Goal: Check status

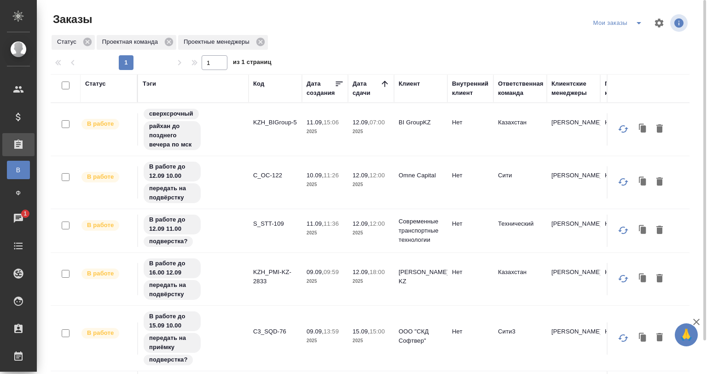
drag, startPoint x: 0, startPoint y: 0, endPoint x: 269, endPoint y: 116, distance: 293.3
click at [269, 116] on td "KZH_BIGroup-5" at bounding box center [275, 129] width 53 height 32
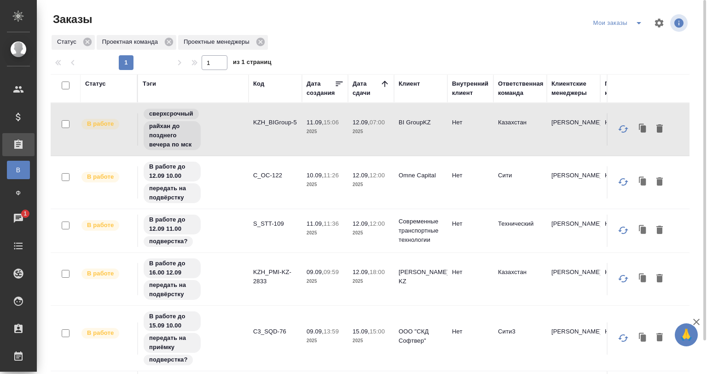
click at [279, 186] on td "C_OC-122" at bounding box center [275, 182] width 53 height 32
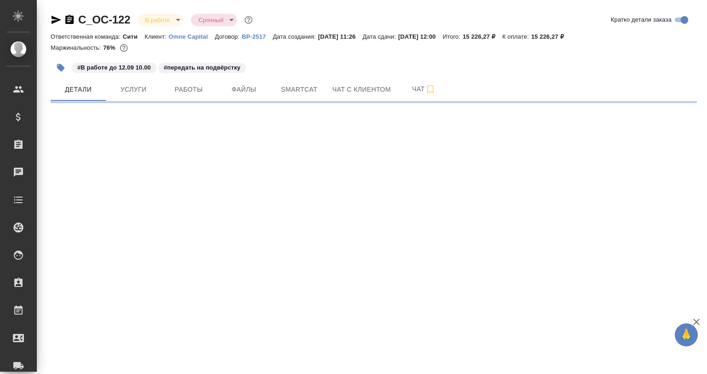
select select "RU"
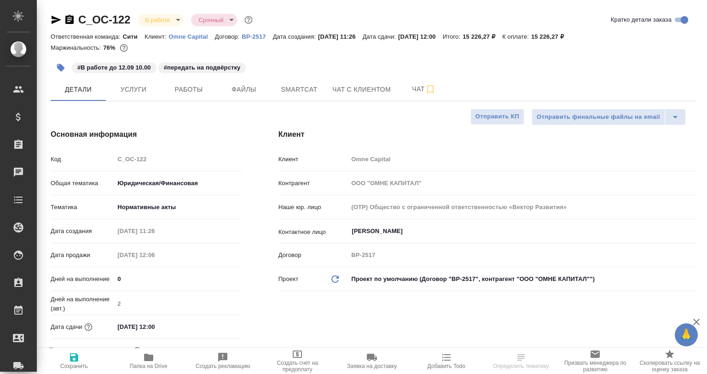
type textarea "x"
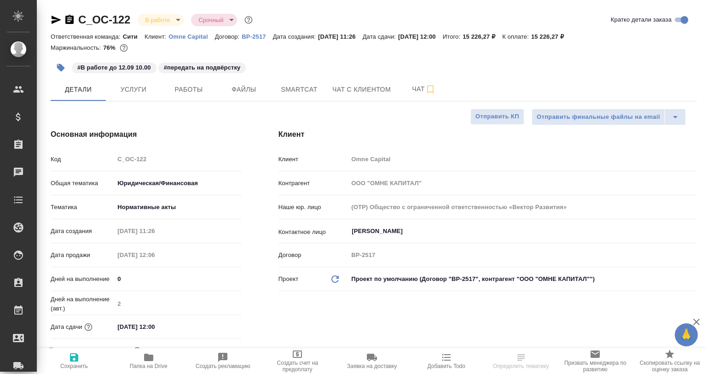
type textarea "x"
type input "[PERSON_NAME]"
type textarea "x"
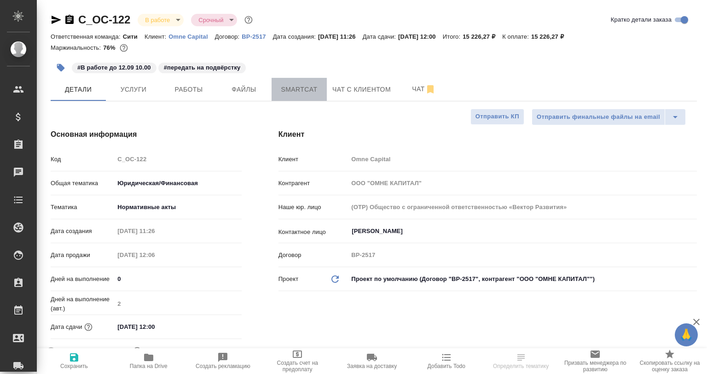
click at [287, 99] on button "Smartcat" at bounding box center [299, 89] width 55 height 23
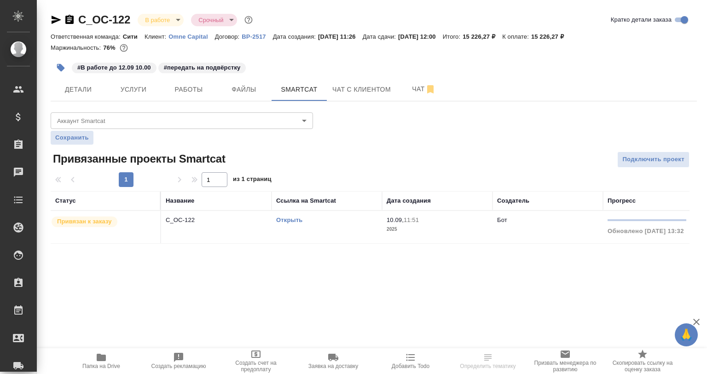
click at [575, 244] on div "Статус Название Ссылка на Smartcat Дата создания Создатель Прогресс Привязан к …" at bounding box center [370, 217] width 639 height 52
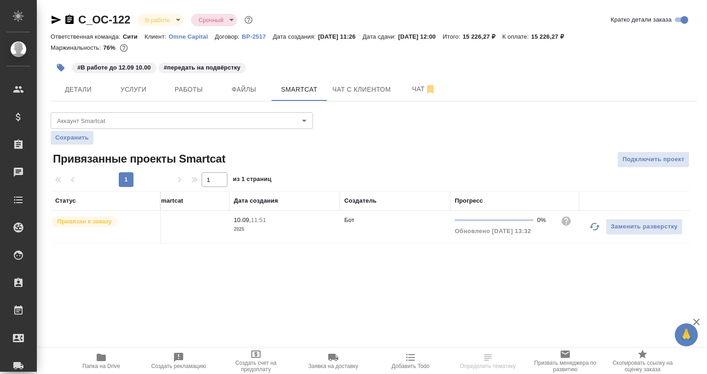
click at [595, 225] on icon "button" at bounding box center [594, 226] width 11 height 11
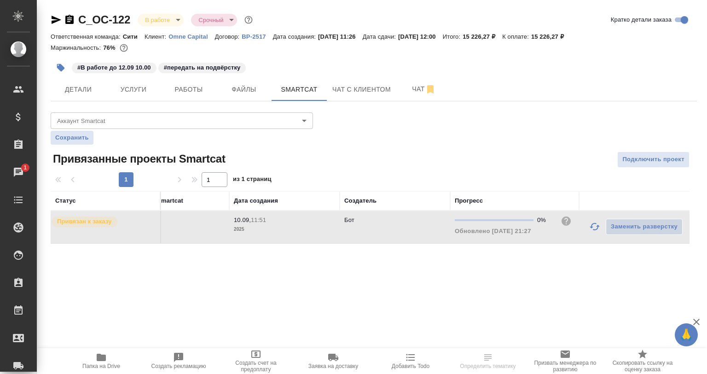
scroll to position [0, 0]
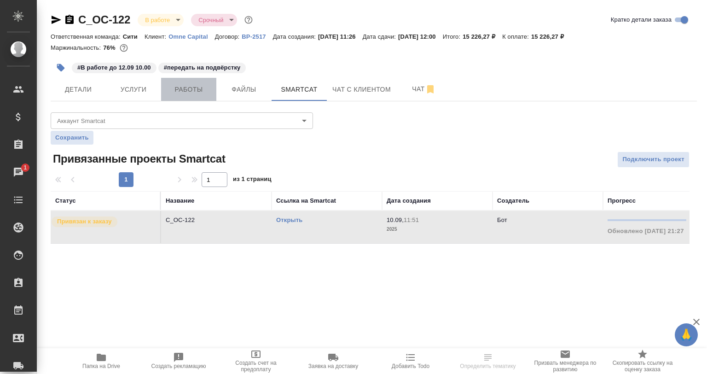
click at [198, 95] on span "Работы" at bounding box center [189, 90] width 44 height 12
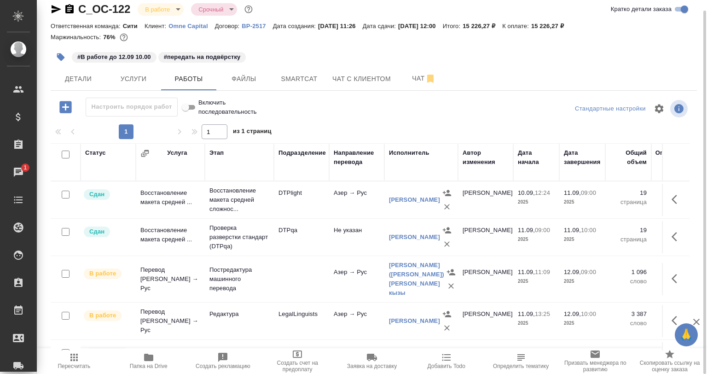
scroll to position [46, 0]
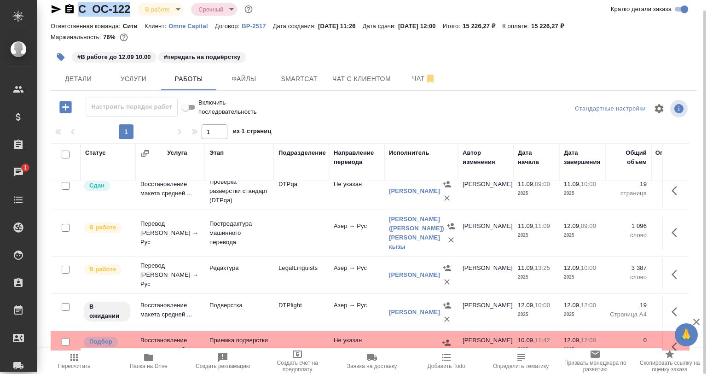
drag, startPoint x: 131, startPoint y: 10, endPoint x: 59, endPoint y: 10, distance: 72.3
click at [59, 10] on div "C_OC-122 В работе inProgress Срочный urgent" at bounding box center [153, 9] width 204 height 15
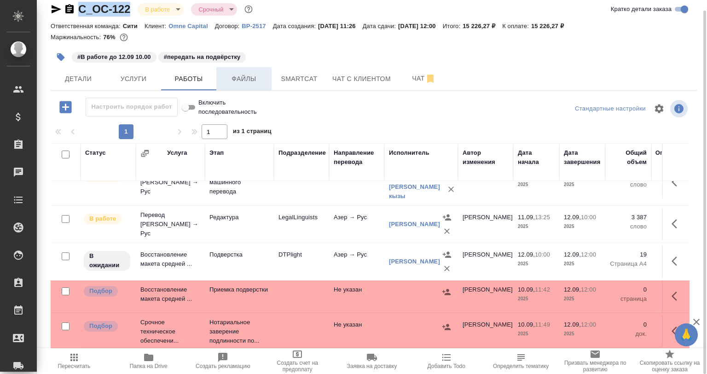
scroll to position [103, 0]
click at [249, 66] on div "#В работе до 12.09 10.00 #передать на подвёрстку" at bounding box center [266, 57] width 431 height 20
click at [302, 81] on span "Smartcat" at bounding box center [299, 79] width 44 height 12
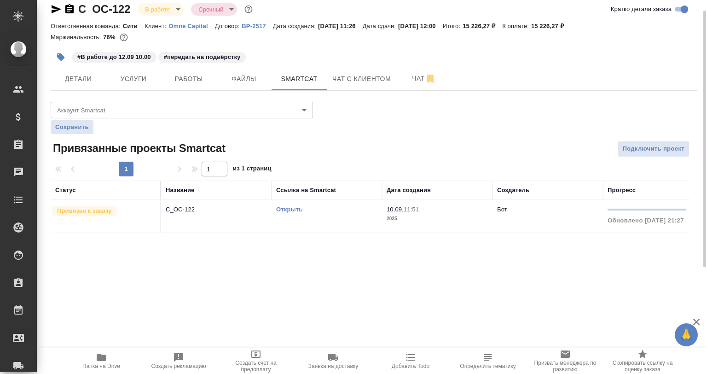
scroll to position [0, 153]
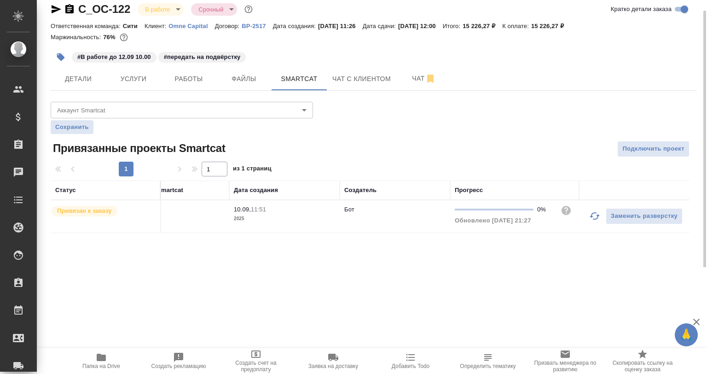
click at [581, 220] on td "Заменить разверстку" at bounding box center [634, 216] width 110 height 32
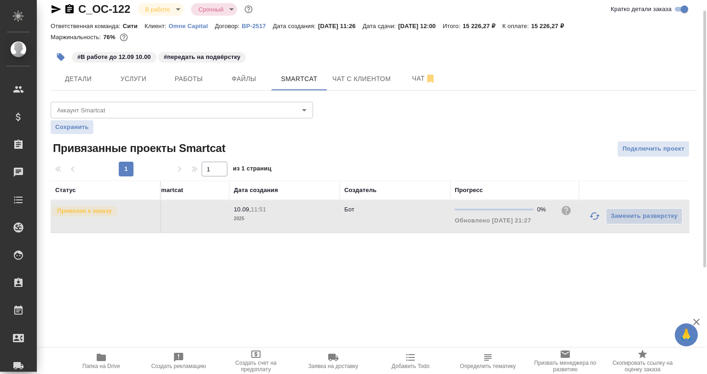
drag, startPoint x: 589, startPoint y: 215, endPoint x: 586, endPoint y: 219, distance: 5.2
click at [589, 215] on icon "button" at bounding box center [594, 215] width 11 height 11
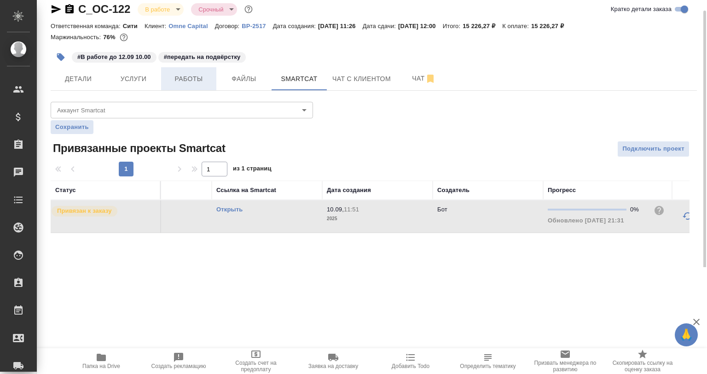
scroll to position [0, 0]
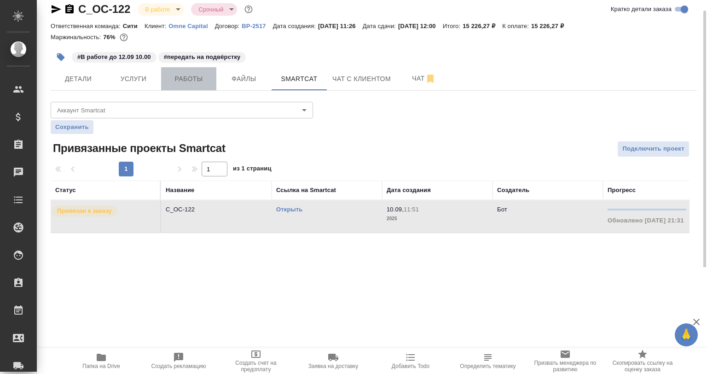
click at [183, 78] on span "Работы" at bounding box center [189, 79] width 44 height 12
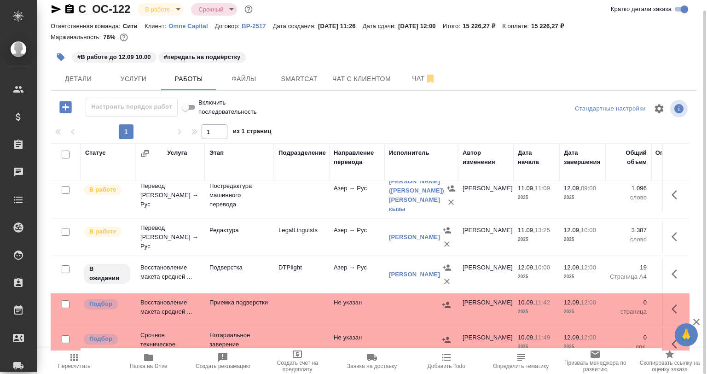
scroll to position [92, 0]
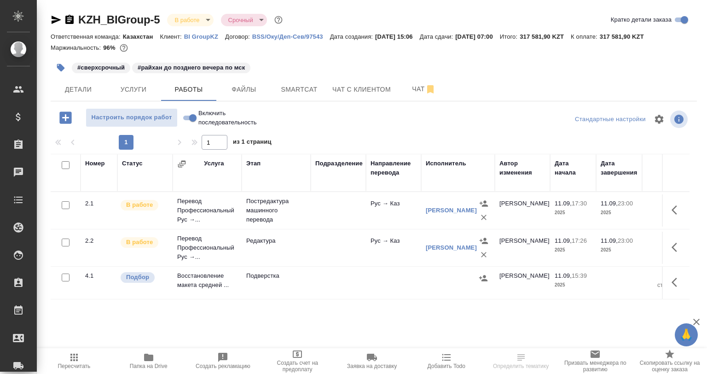
click at [291, 93] on span "Smartcat" at bounding box center [299, 90] width 44 height 12
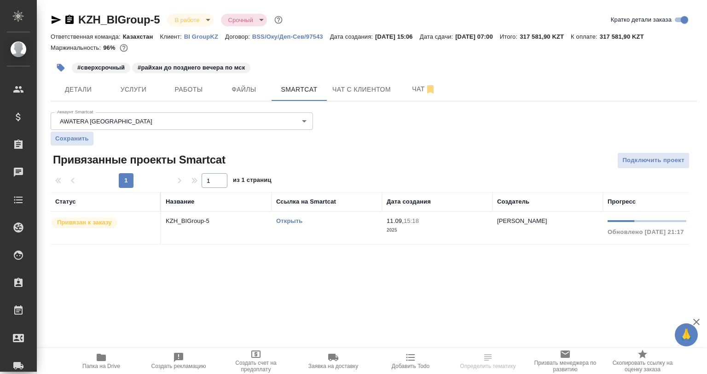
scroll to position [0, 153]
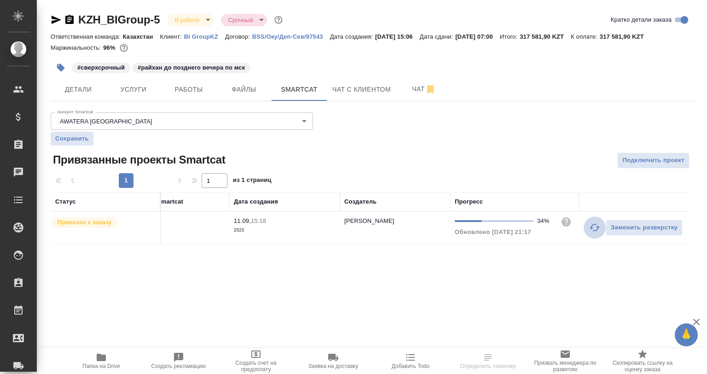
click at [587, 230] on button "button" at bounding box center [595, 227] width 22 height 22
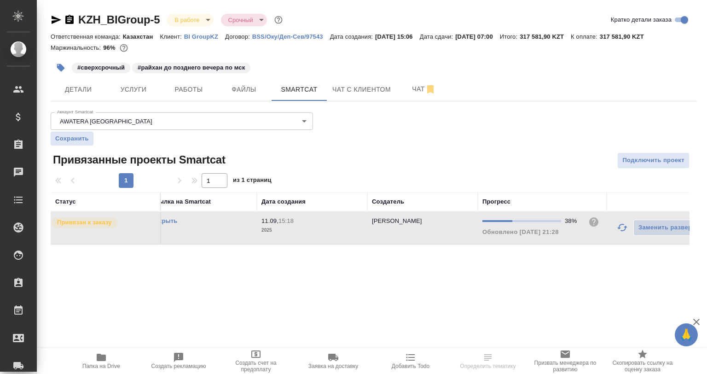
scroll to position [0, 0]
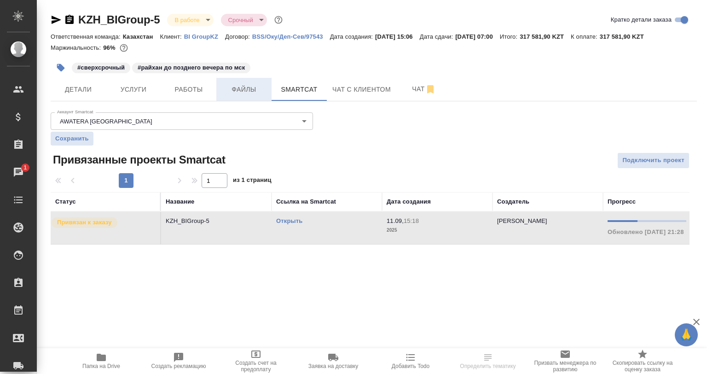
click at [216, 96] on button "Файлы" at bounding box center [243, 89] width 55 height 23
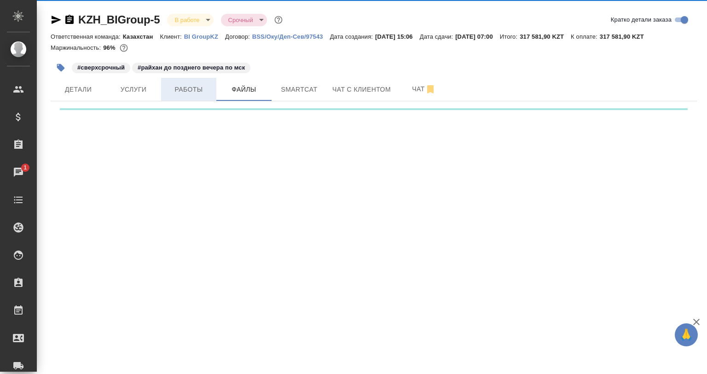
click at [206, 90] on span "Работы" at bounding box center [189, 90] width 44 height 12
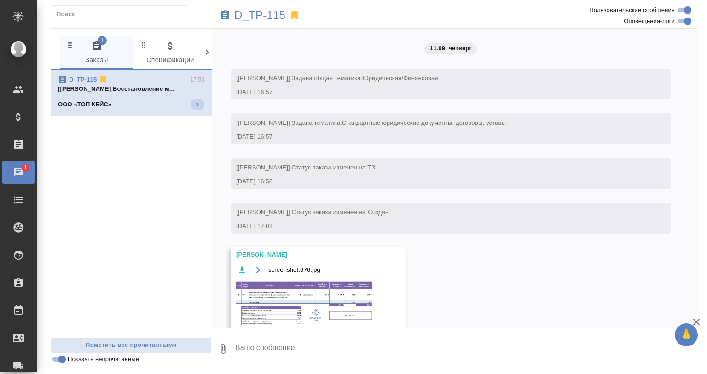
scroll to position [1148, 0]
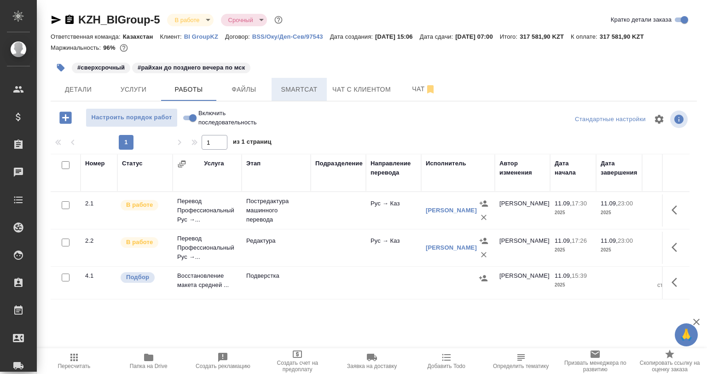
click at [279, 92] on span "Smartcat" at bounding box center [299, 90] width 44 height 12
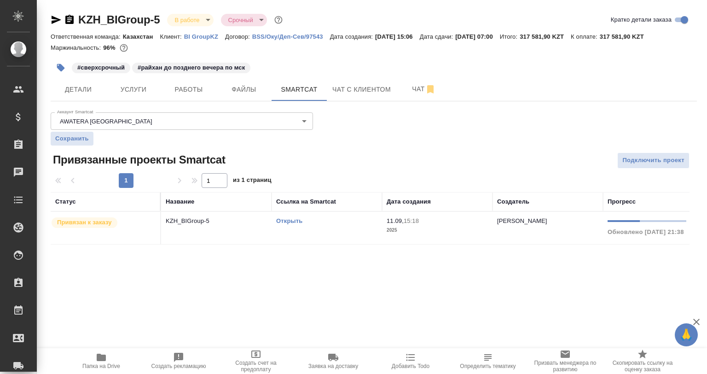
click at [565, 243] on td "[PERSON_NAME]" at bounding box center [548, 228] width 110 height 32
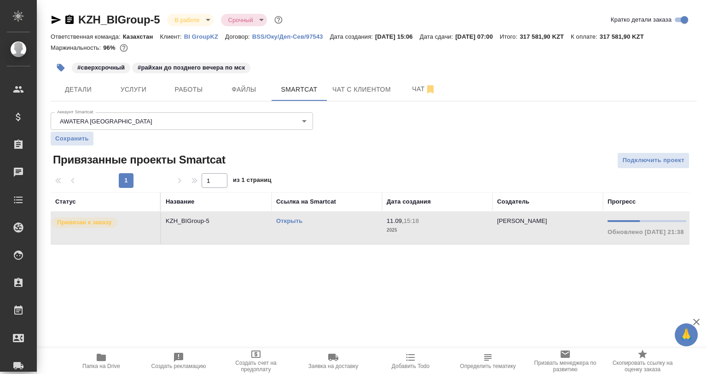
scroll to position [0, 153]
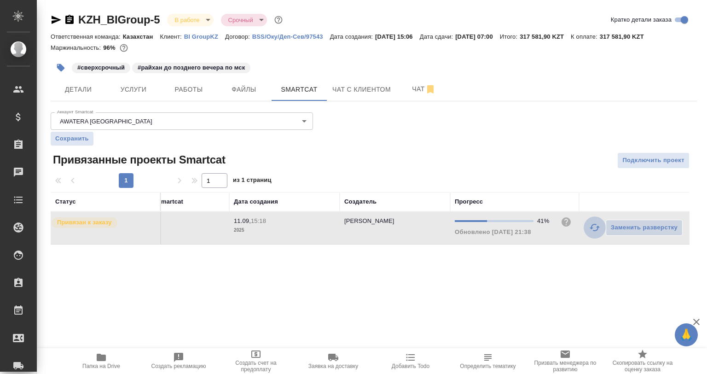
click at [587, 227] on button "button" at bounding box center [595, 227] width 22 height 22
click at [589, 227] on button "button" at bounding box center [595, 227] width 22 height 22
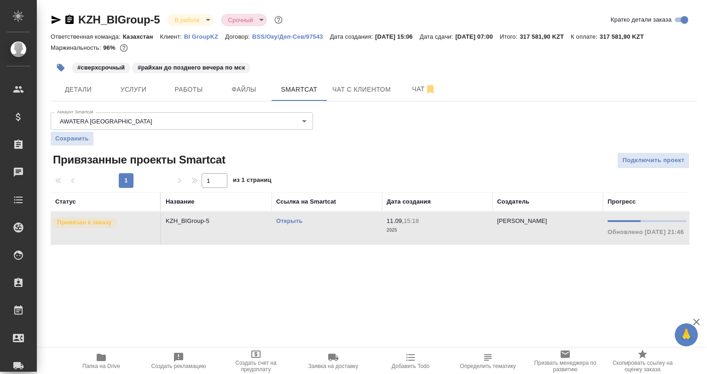
click at [293, 226] on td "Открыть" at bounding box center [327, 228] width 110 height 32
click at [291, 221] on link "Открыть" at bounding box center [289, 220] width 26 height 7
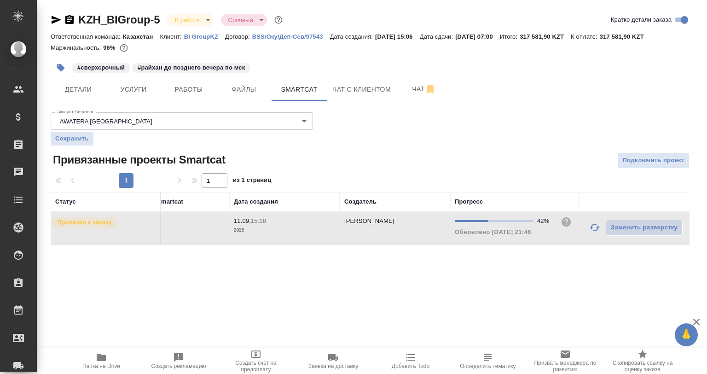
click at [583, 229] on td "Заменить разверстку" at bounding box center [634, 228] width 110 height 32
click at [589, 228] on icon "button" at bounding box center [594, 227] width 11 height 11
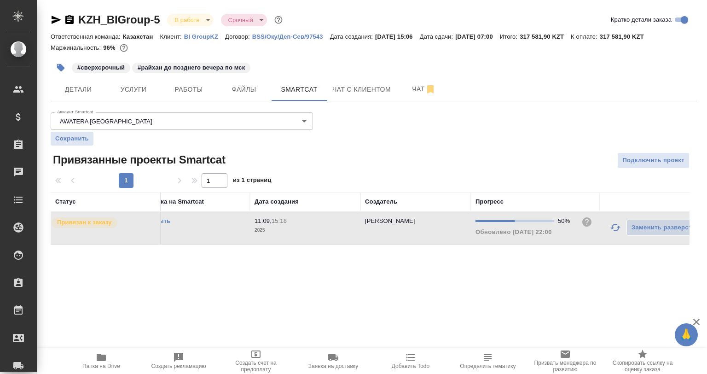
scroll to position [0, 0]
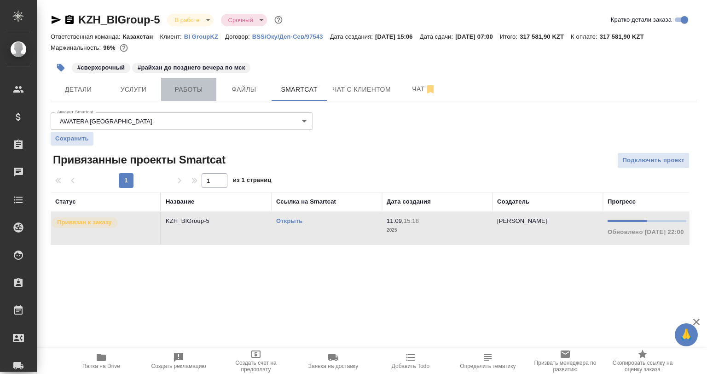
click at [190, 83] on button "Работы" at bounding box center [188, 89] width 55 height 23
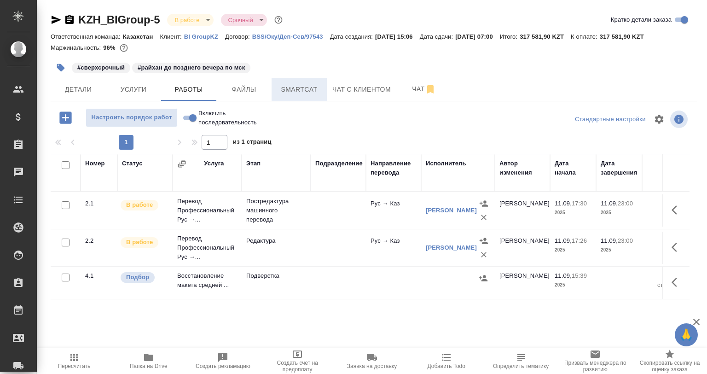
drag, startPoint x: 352, startPoint y: 94, endPoint x: 315, endPoint y: 96, distance: 36.9
click at [349, 94] on span "Чат с клиентом" at bounding box center [361, 90] width 58 height 12
click at [311, 95] on span "Smartcat" at bounding box center [299, 90] width 44 height 12
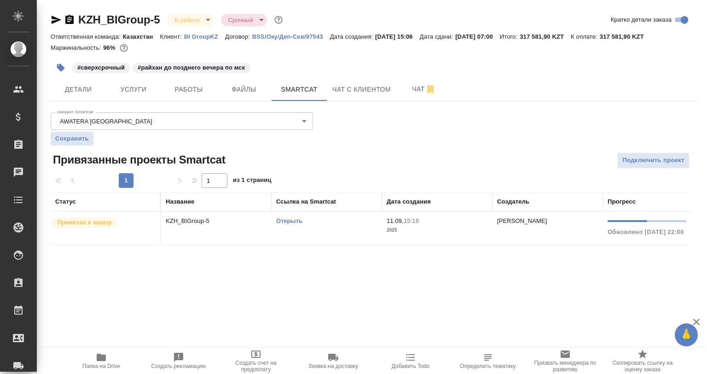
scroll to position [0, 153]
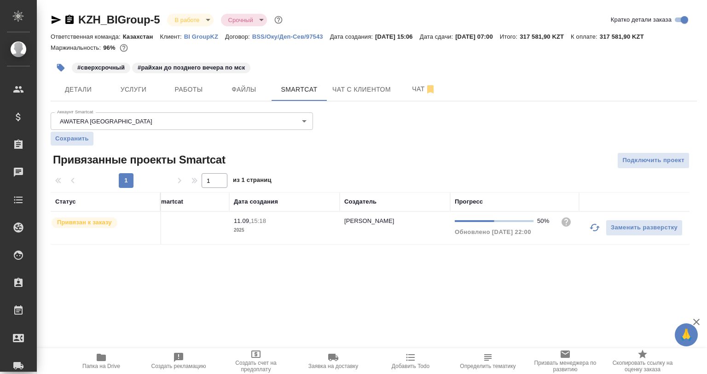
click at [595, 226] on icon "button" at bounding box center [594, 227] width 11 height 11
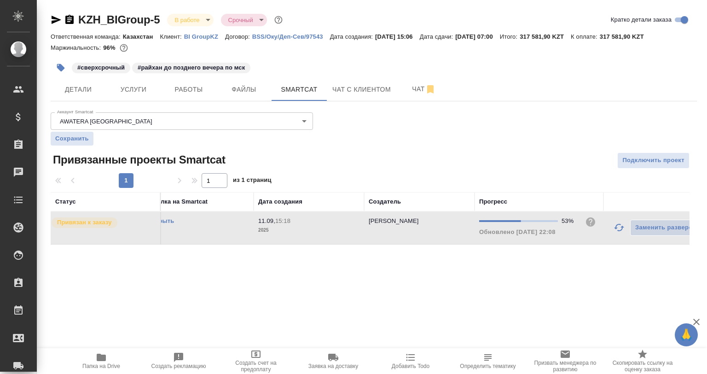
scroll to position [0, 125]
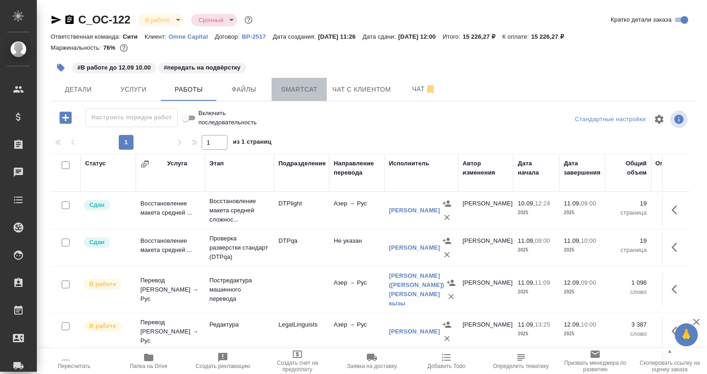
click at [290, 94] on span "Smartcat" at bounding box center [299, 90] width 44 height 12
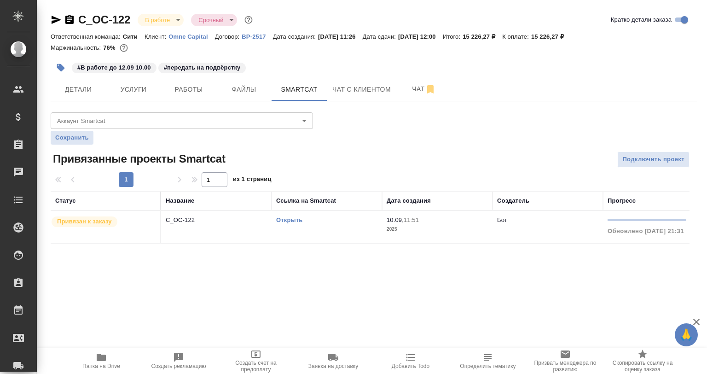
click at [298, 224] on div "Открыть" at bounding box center [326, 219] width 101 height 9
click at [296, 221] on link "Открыть" at bounding box center [289, 219] width 26 height 7
click at [174, 93] on span "Работы" at bounding box center [189, 90] width 44 height 12
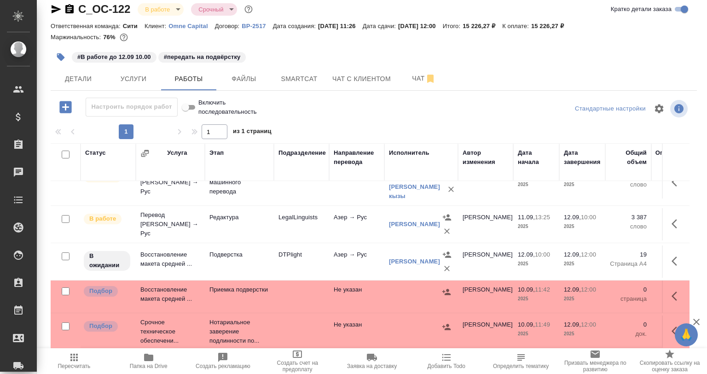
scroll to position [103, 0]
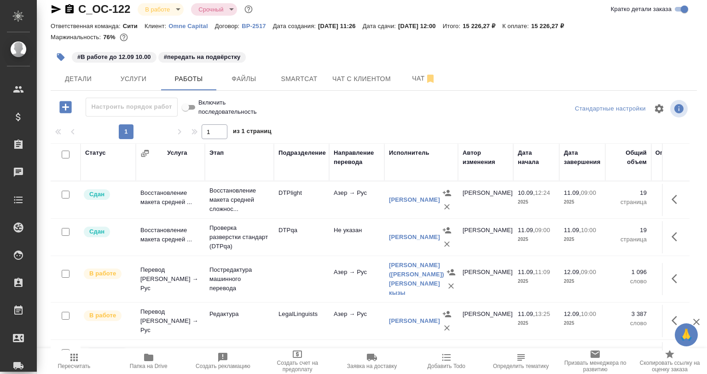
scroll to position [46, 0]
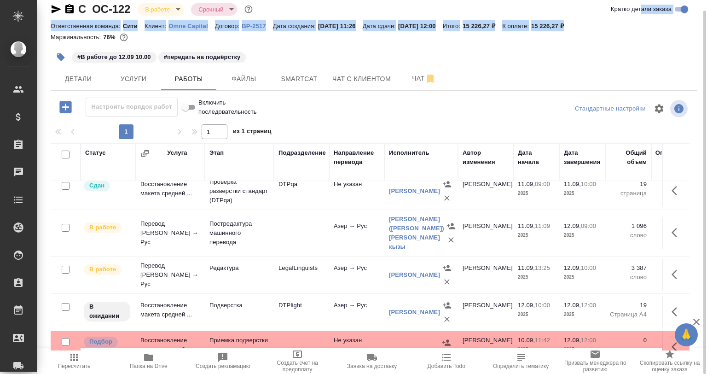
drag, startPoint x: 645, startPoint y: 20, endPoint x: 654, endPoint y: 8, distance: 15.4
click at [650, 22] on div "C_OC-122 В работе inProgress Срочный urgent Кратко детали заказа Ответственная …" at bounding box center [374, 24] width 646 height 45
